Goal: Register for event/course

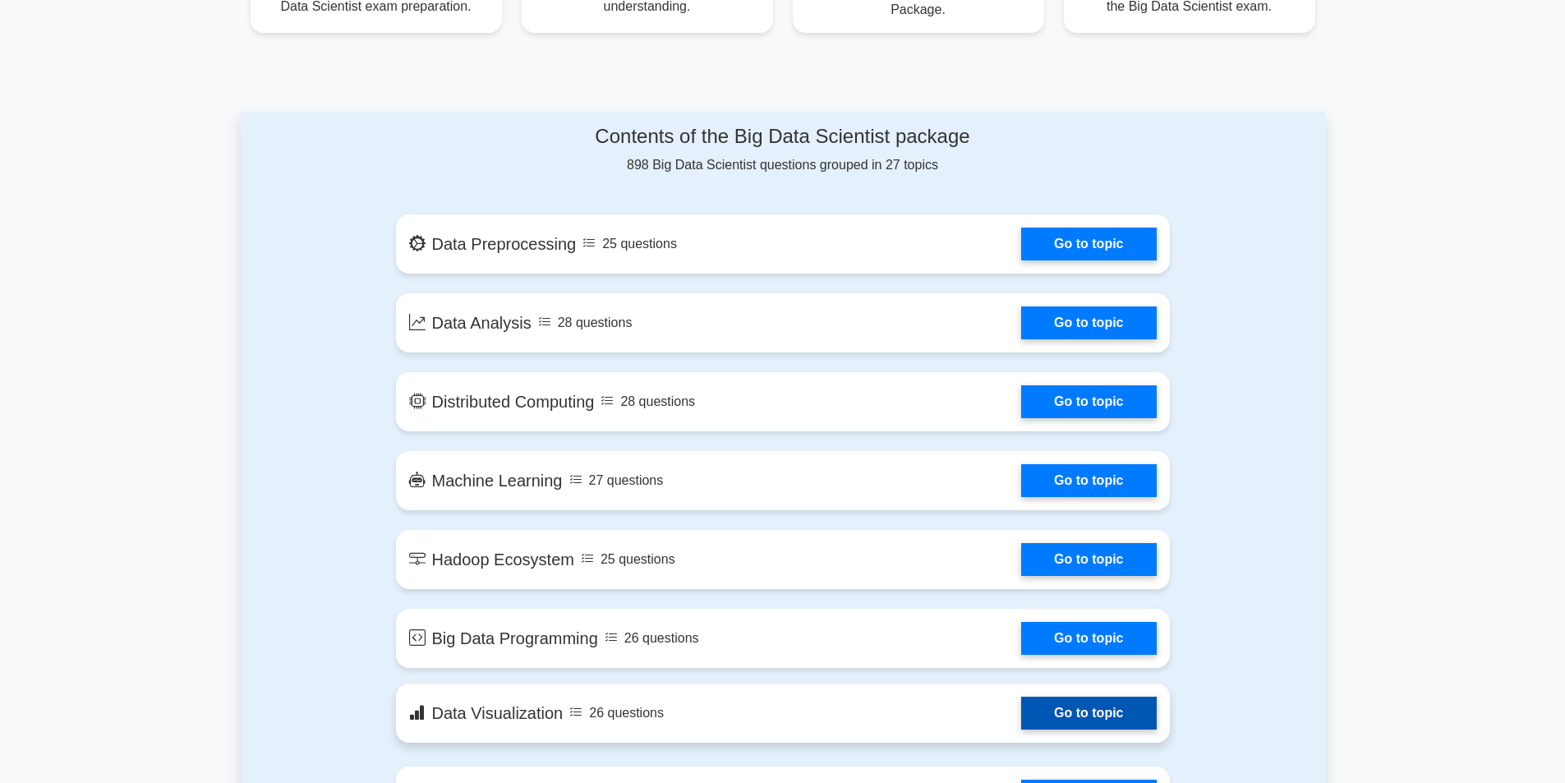
scroll to position [739, 0]
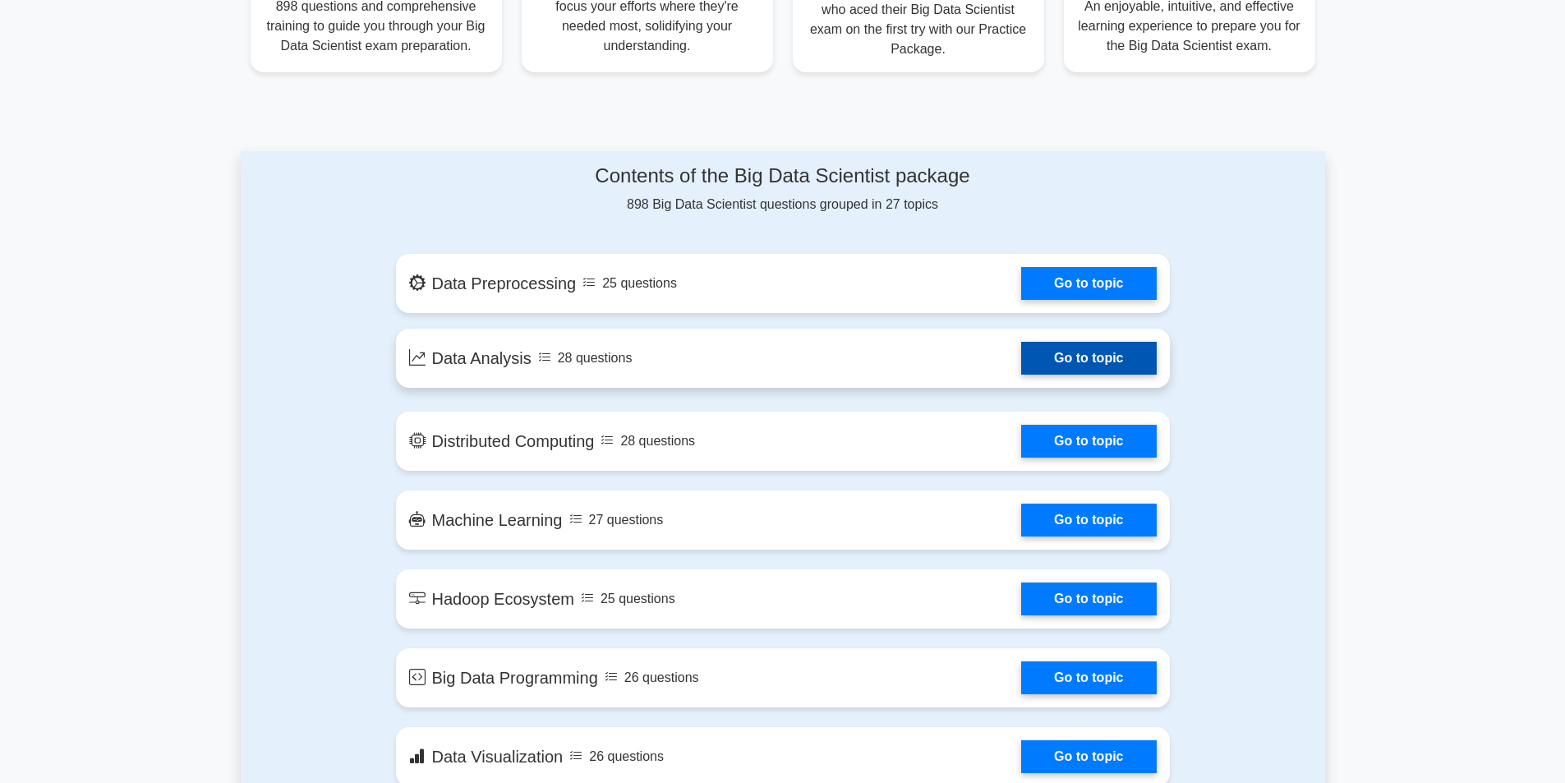
click at [1065, 357] on link "Go to topic" at bounding box center [1088, 358] width 135 height 33
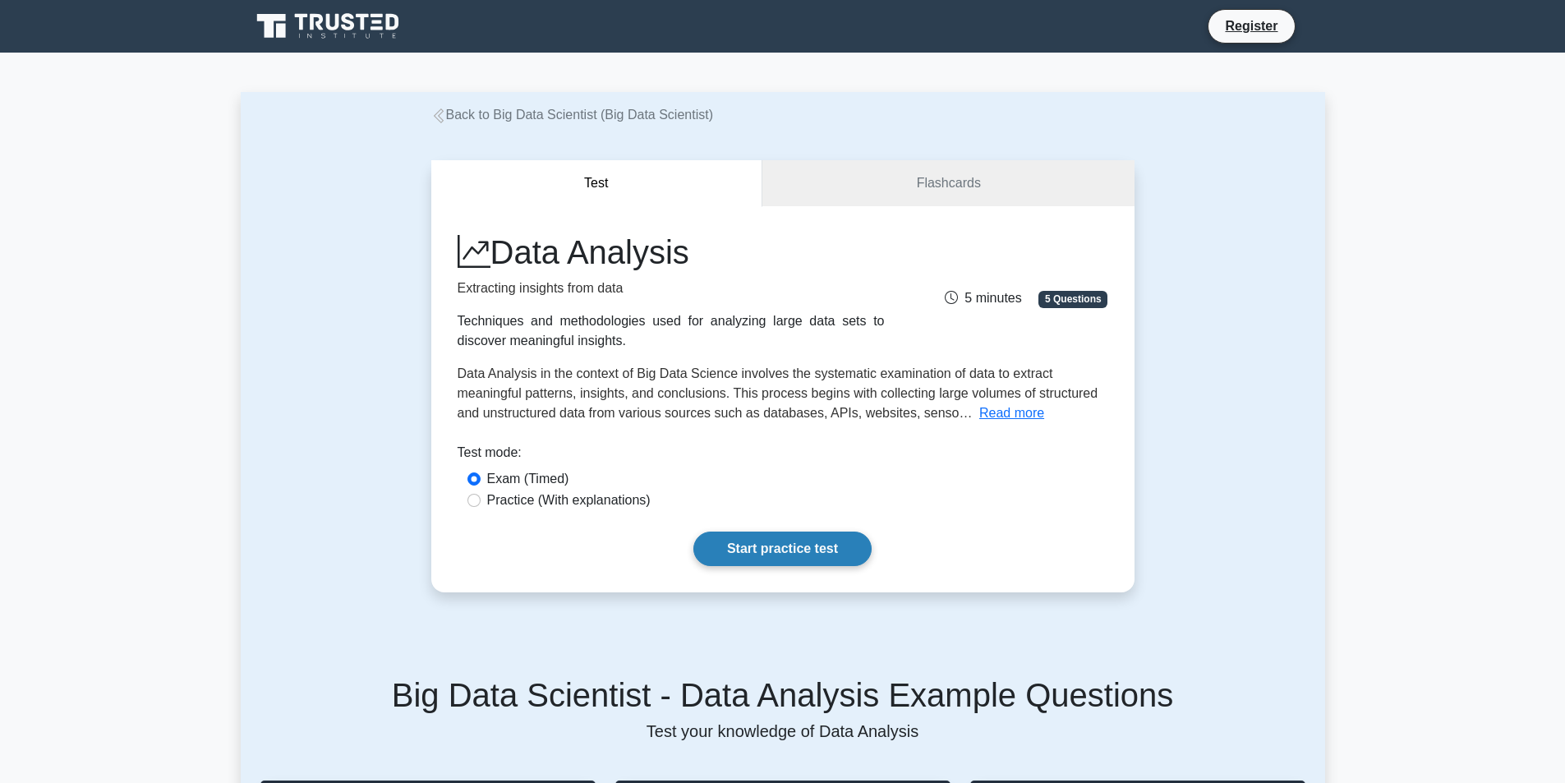
click at [765, 545] on link "Start practice test" at bounding box center [782, 548] width 178 height 34
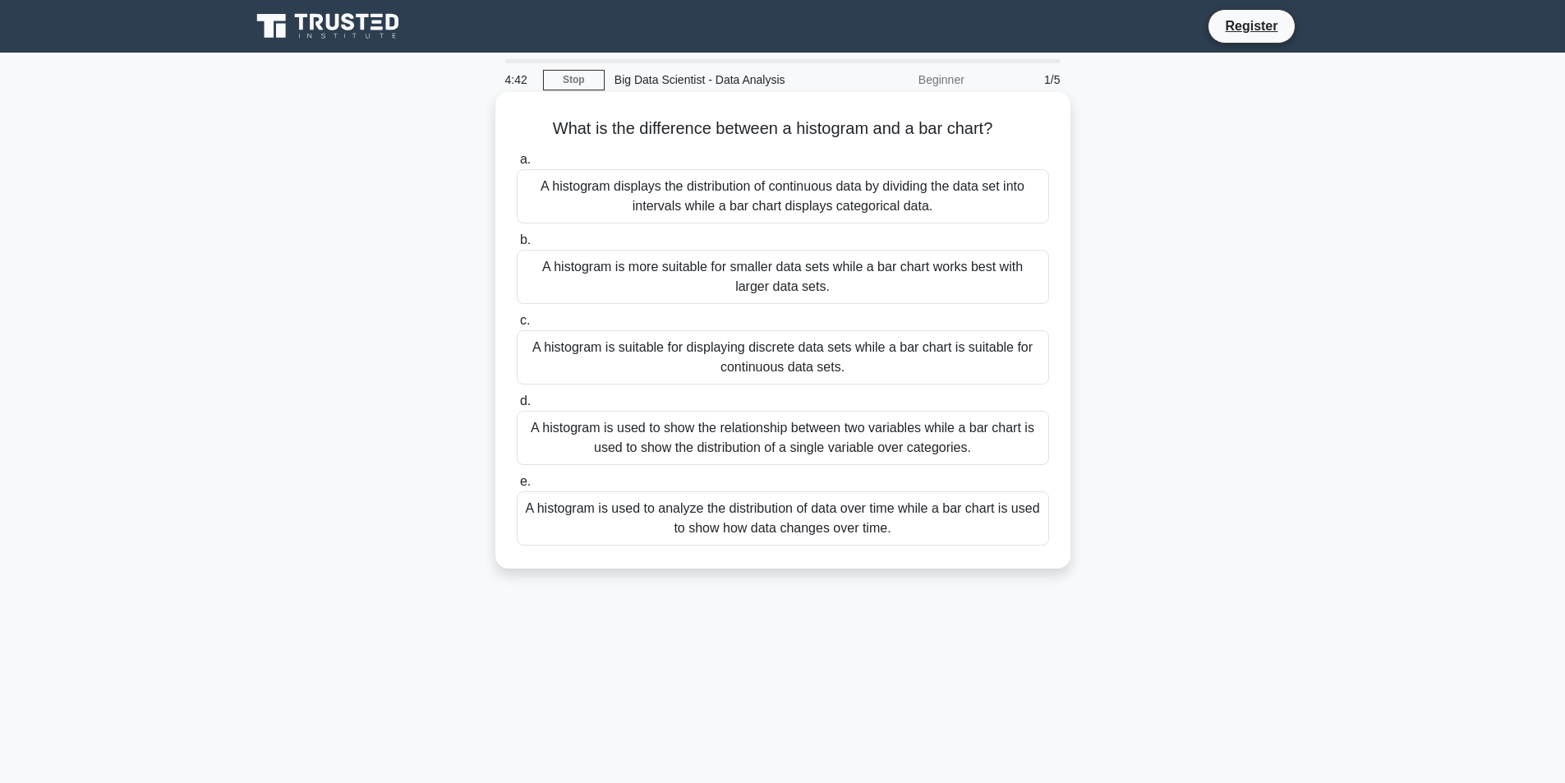
click at [700, 457] on div "A histogram is used to show the relationship between two variables while a bar …" at bounding box center [783, 438] width 532 height 54
click at [517, 407] on input "d. A histogram is used to show the relationship between two variables while a b…" at bounding box center [517, 401] width 0 height 11
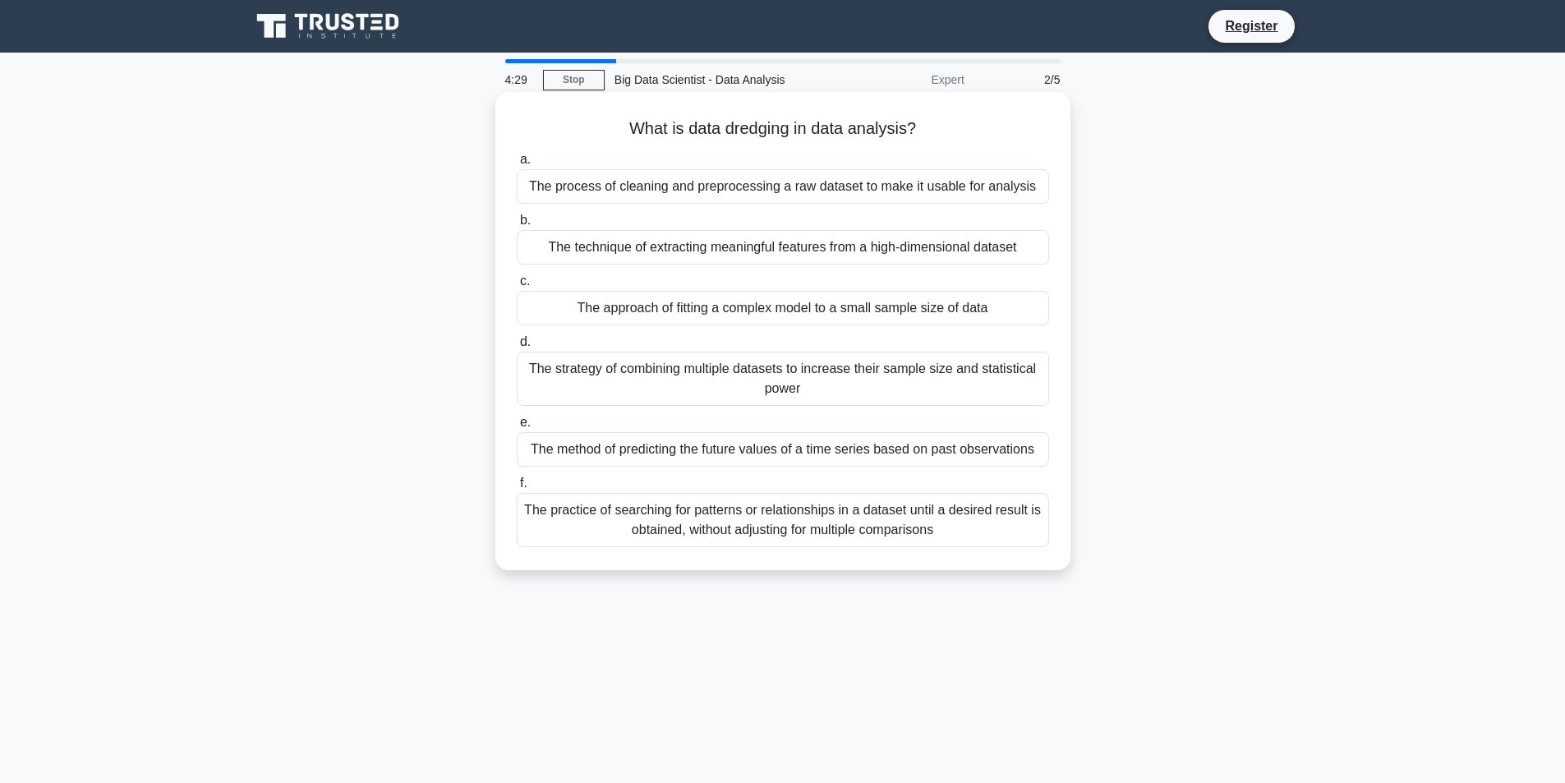
click at [724, 189] on div "The process of cleaning and preprocessing a raw dataset to make it usable for a…" at bounding box center [783, 186] width 532 height 34
click at [517, 165] on input "a. The process of cleaning and preprocessing a raw dataset to make it usable fo…" at bounding box center [517, 159] width 0 height 11
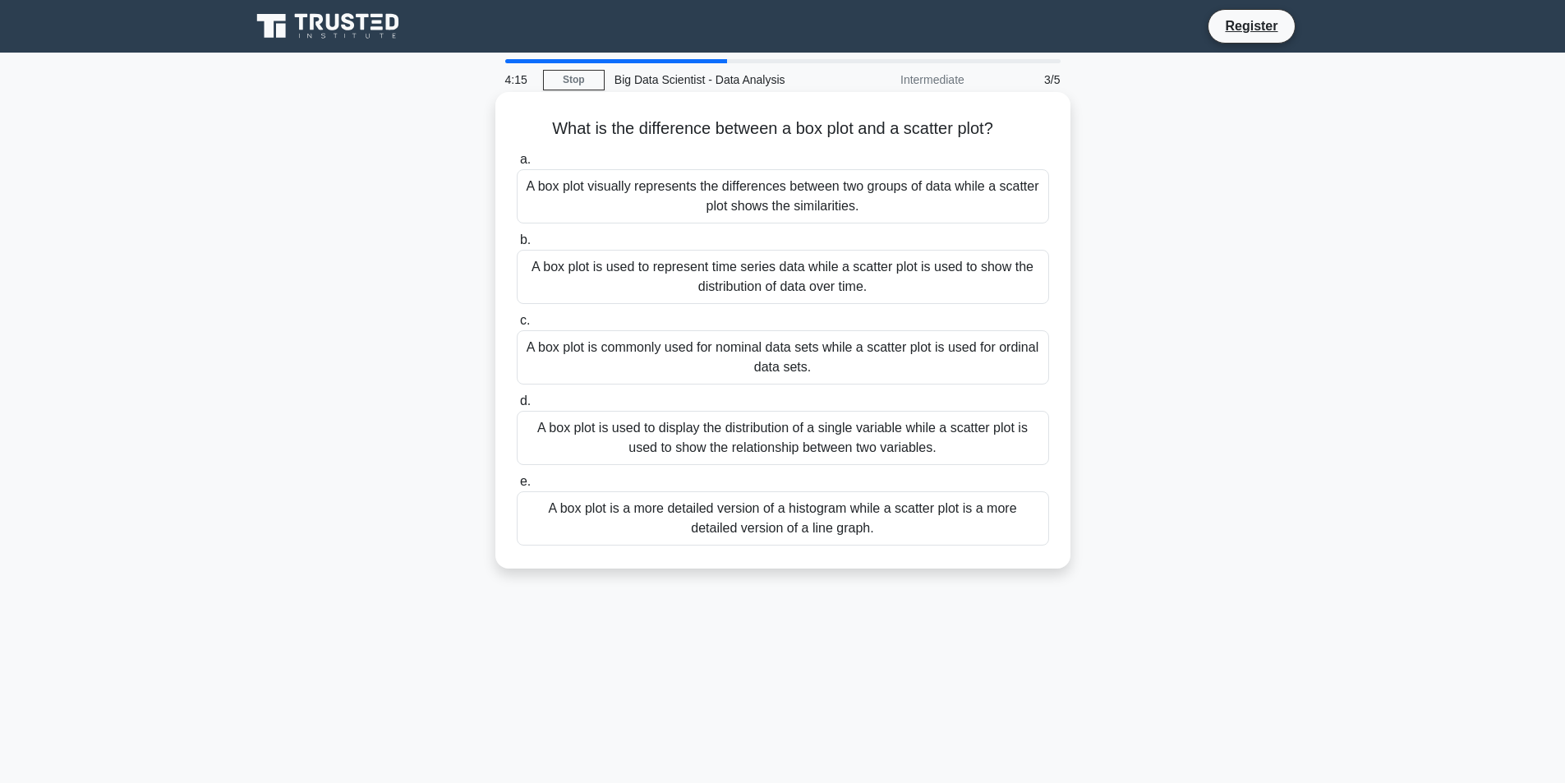
click at [625, 292] on div "A box plot is used to represent time series data while a scatter plot is used t…" at bounding box center [783, 277] width 532 height 54
click at [517, 246] on input "b. A box plot is used to represent time series data while a scatter plot is use…" at bounding box center [517, 240] width 0 height 11
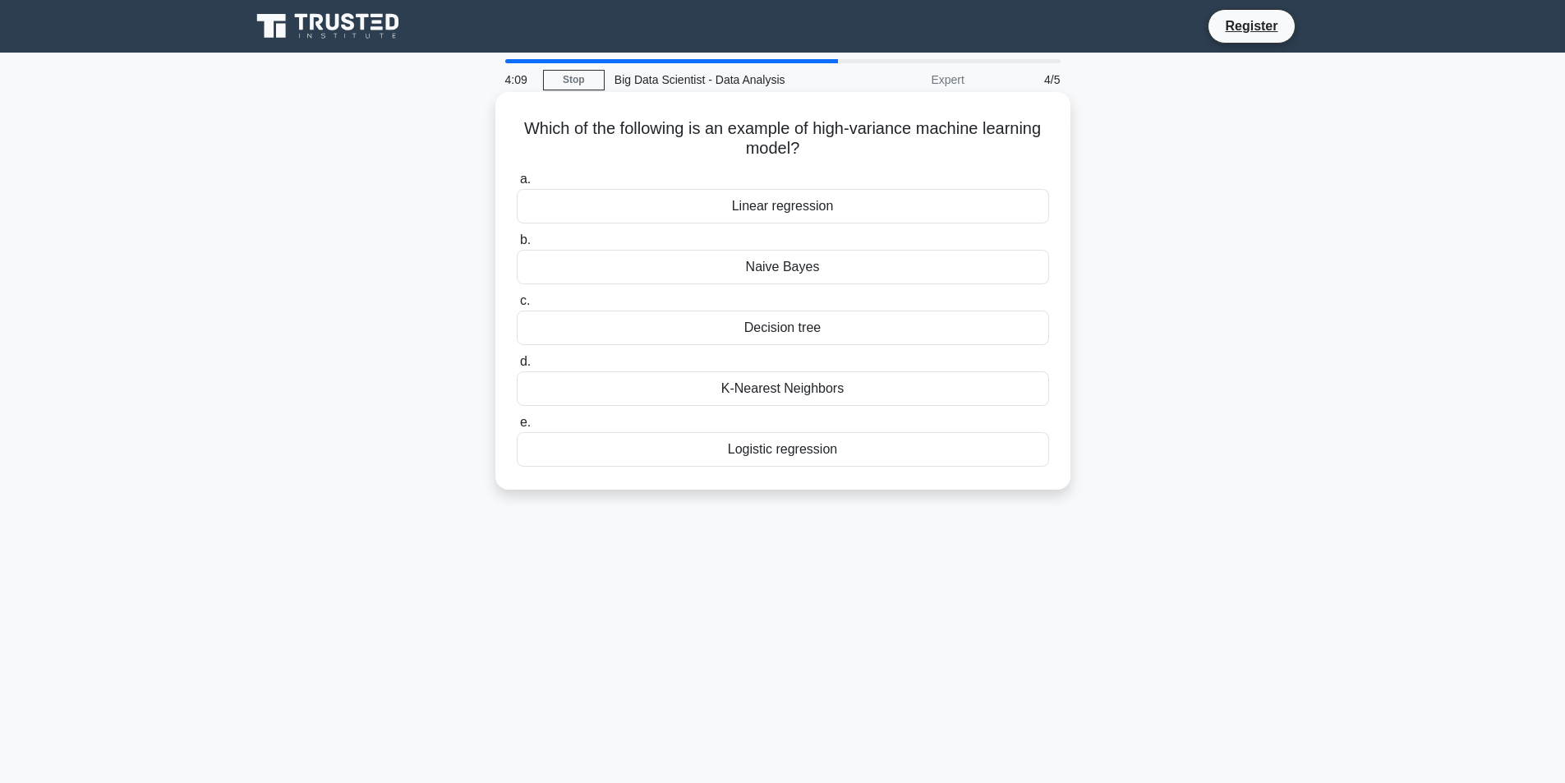
click at [794, 450] on div "Logistic regression" at bounding box center [783, 449] width 532 height 34
click at [517, 428] on input "e. Logistic regression" at bounding box center [517, 422] width 0 height 11
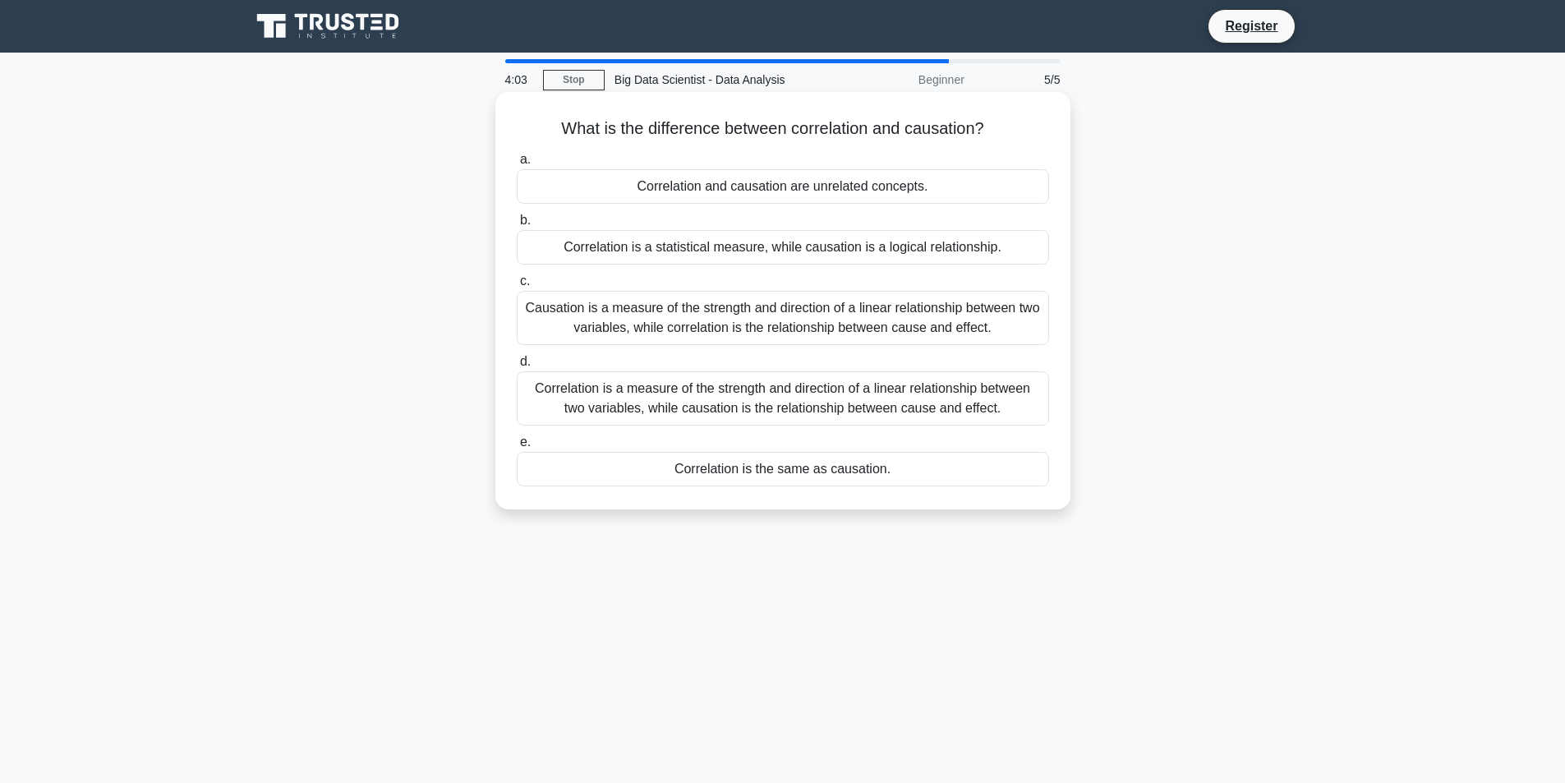
click at [714, 468] on div "Correlation is the same as causation." at bounding box center [783, 469] width 532 height 34
click at [517, 448] on input "e. Correlation is the same as causation." at bounding box center [517, 442] width 0 height 11
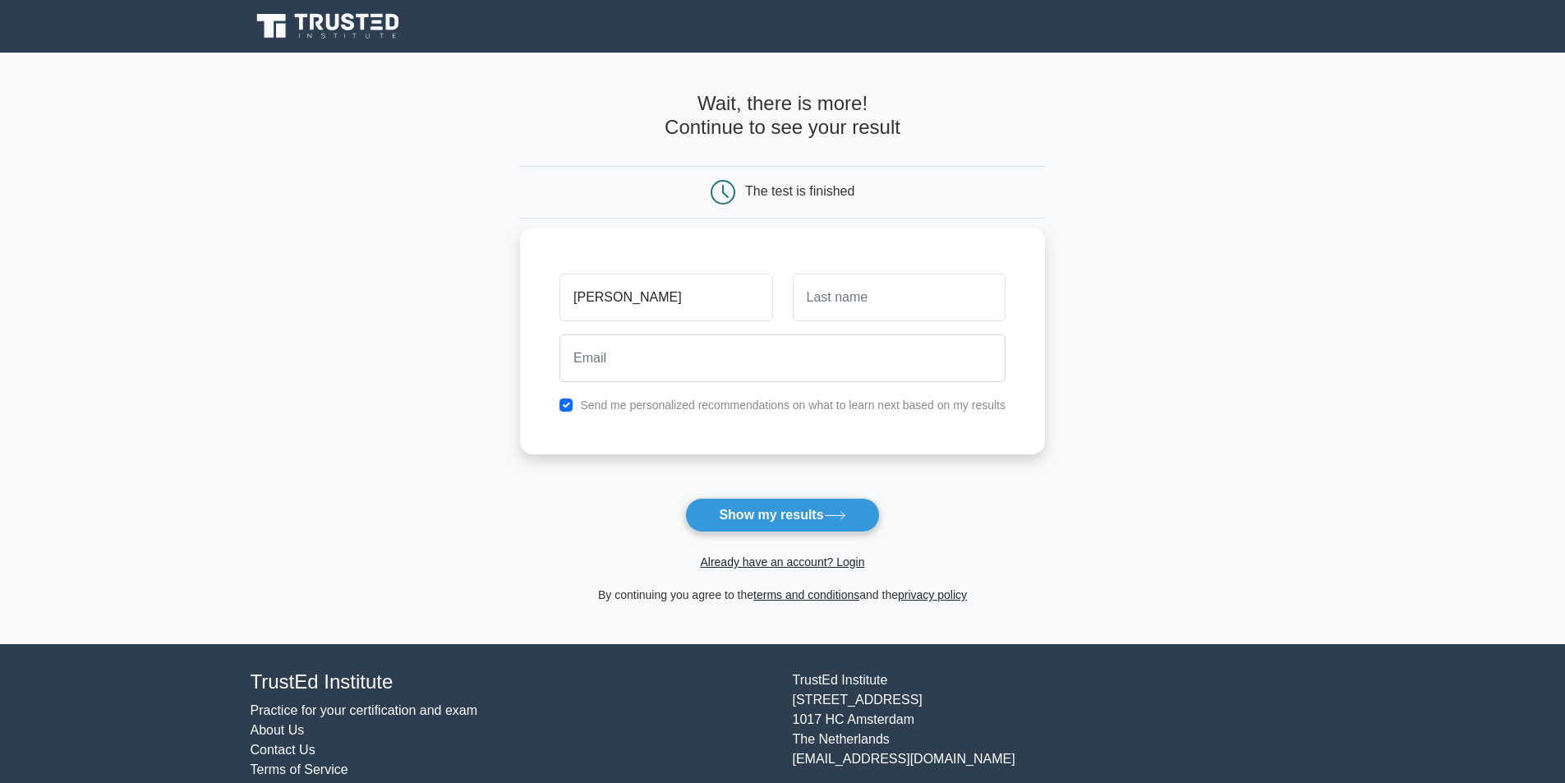
type input "TANYA"
click at [879, 304] on input "text" at bounding box center [899, 297] width 213 height 48
type input "Gudadhe"
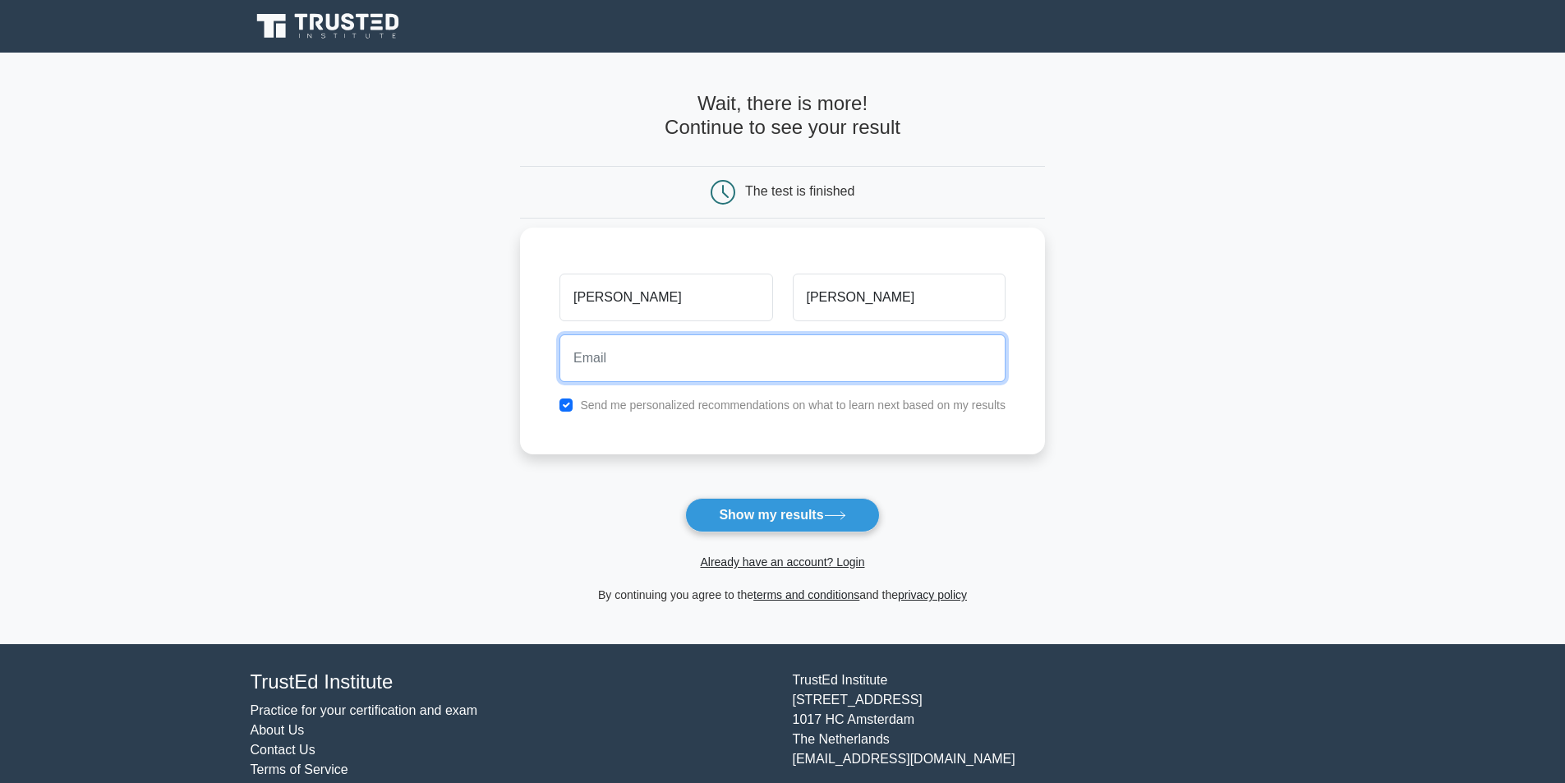
click at [854, 365] on input "email" at bounding box center [782, 358] width 446 height 48
type input "tanyagudadhe2309@gmail.com"
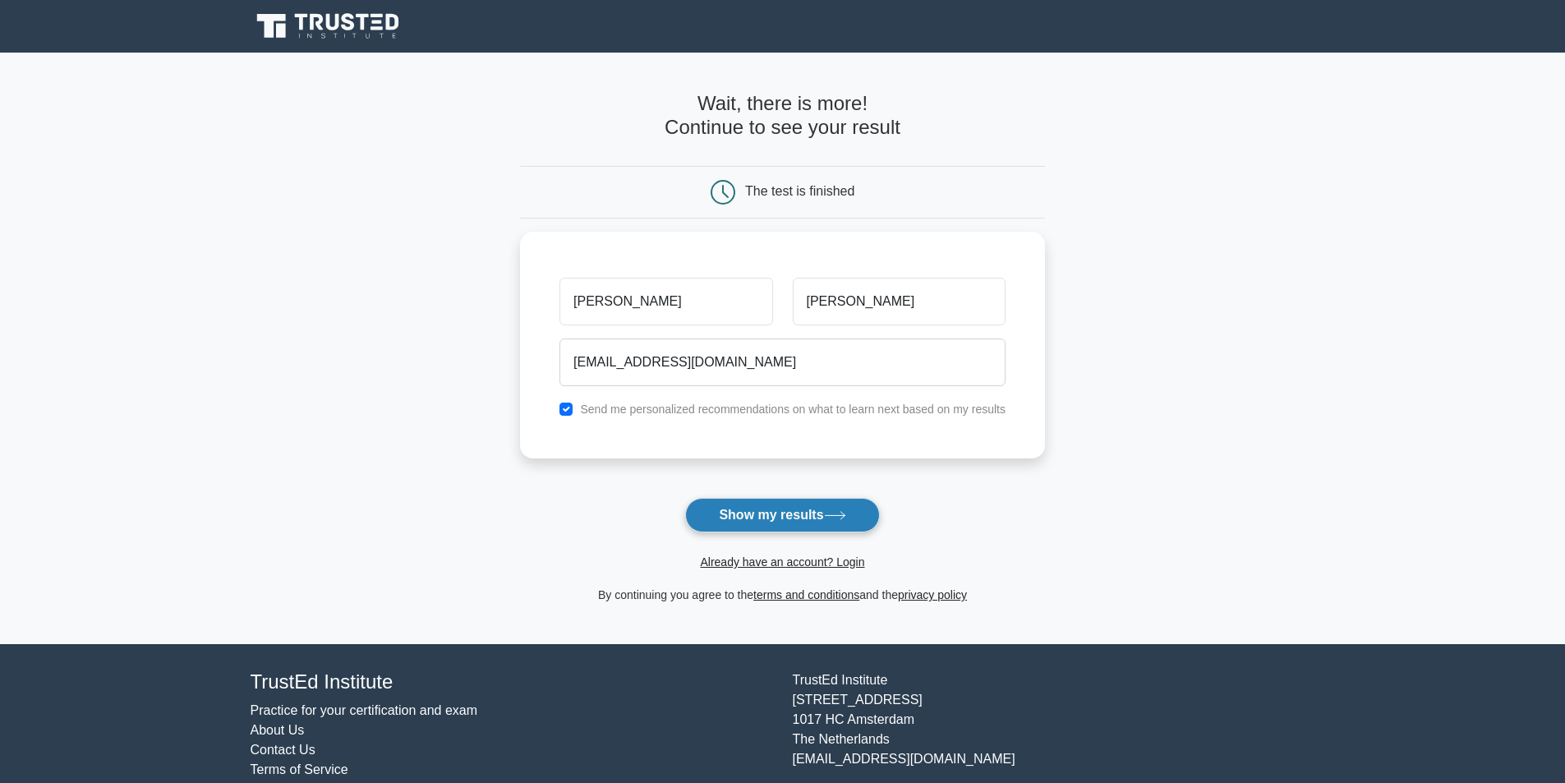
click at [801, 517] on button "Show my results" at bounding box center [782, 515] width 194 height 34
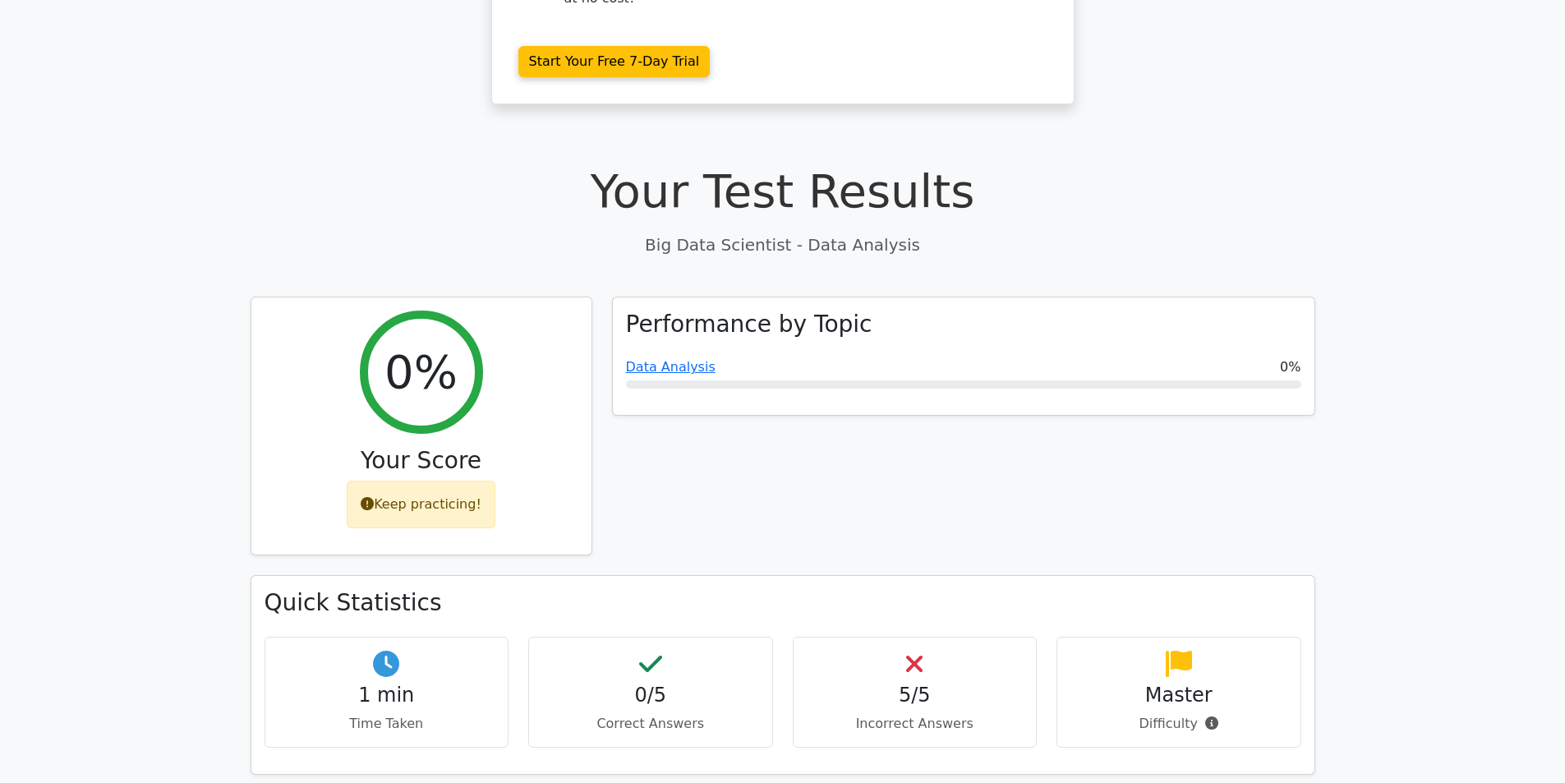
scroll to position [222, 0]
